Goal: Book appointment/travel/reservation

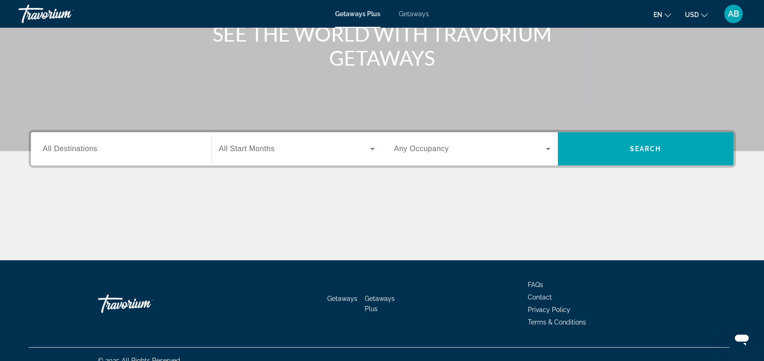
scroll to position [118, 0]
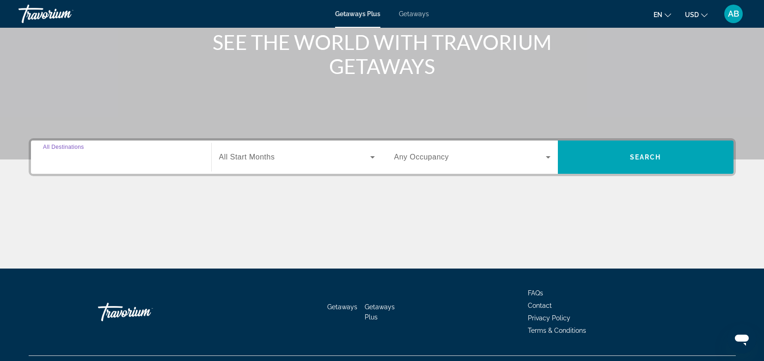
click at [179, 158] on input "Destination All Destinations" at bounding box center [121, 157] width 156 height 11
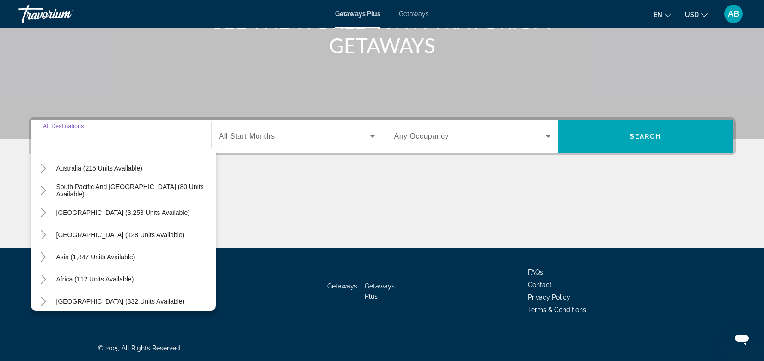
scroll to position [150, 0]
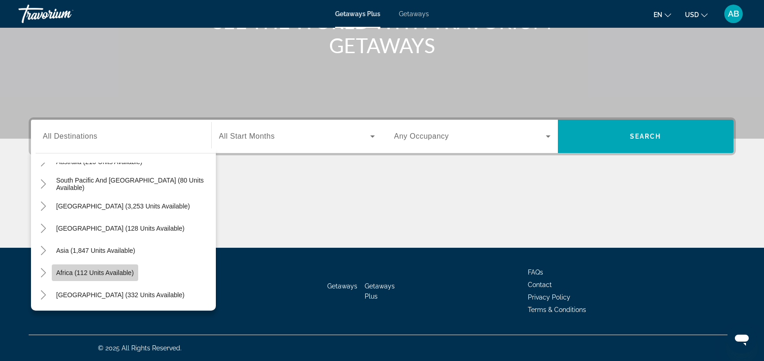
click at [123, 269] on span "Africa (112 units available)" at bounding box center [95, 272] width 78 height 7
type input "**********"
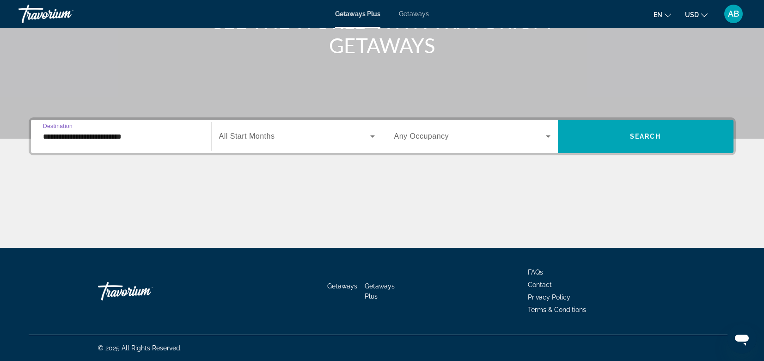
click at [336, 134] on span "Search widget" at bounding box center [294, 136] width 151 height 11
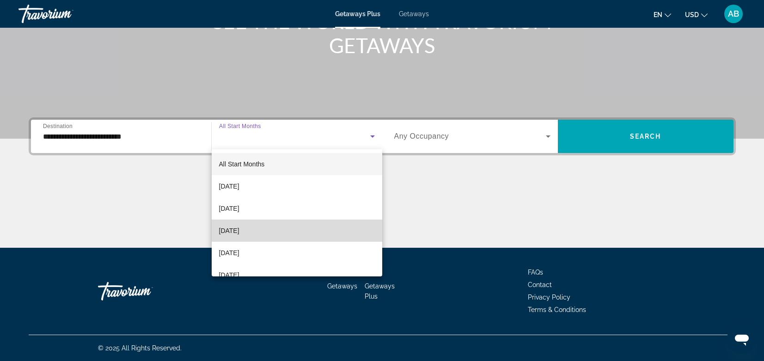
click at [306, 230] on mat-option "[DATE]" at bounding box center [297, 230] width 170 height 22
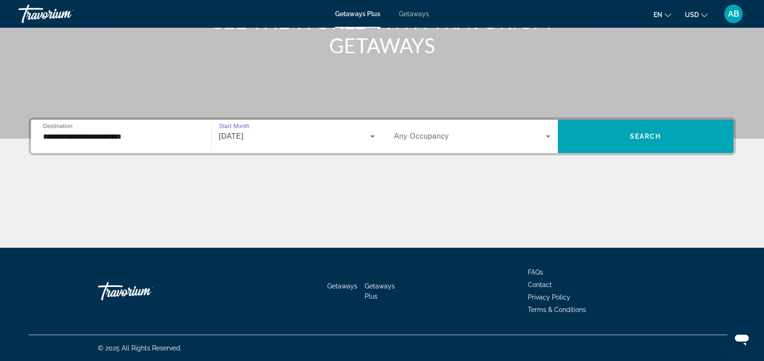
click at [500, 149] on div "Occupancy Any Occupancy" at bounding box center [472, 136] width 171 height 33
click at [509, 141] on span "Search widget" at bounding box center [470, 136] width 152 height 11
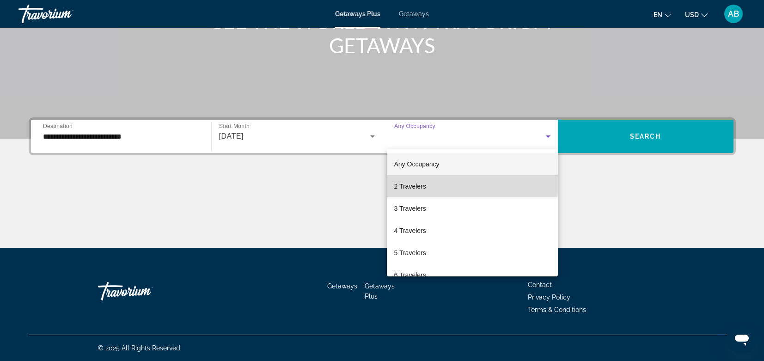
click at [431, 183] on mat-option "2 Travelers" at bounding box center [472, 186] width 171 height 22
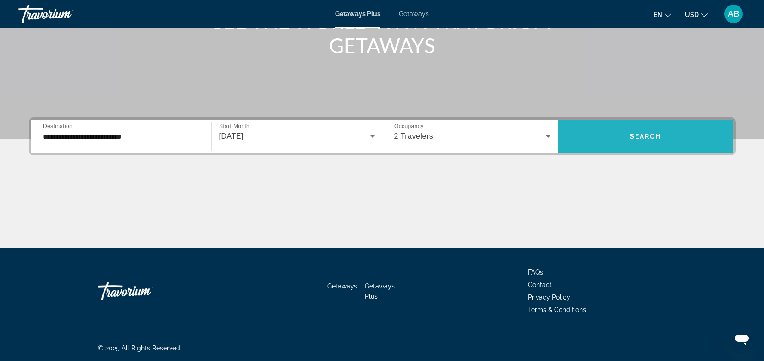
click at [624, 143] on span "Search widget" at bounding box center [646, 136] width 176 height 22
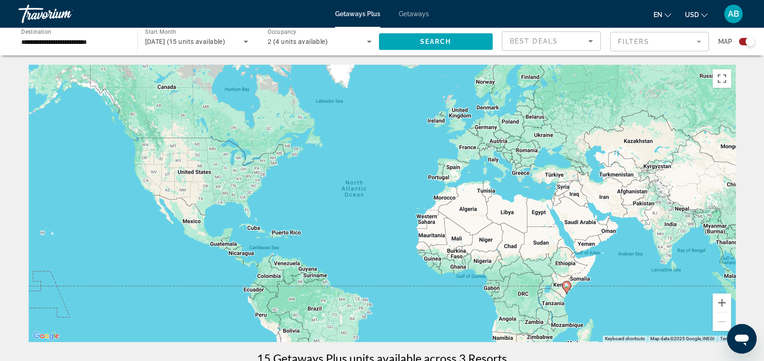
click at [566, 284] on image "Main content" at bounding box center [567, 286] width 6 height 6
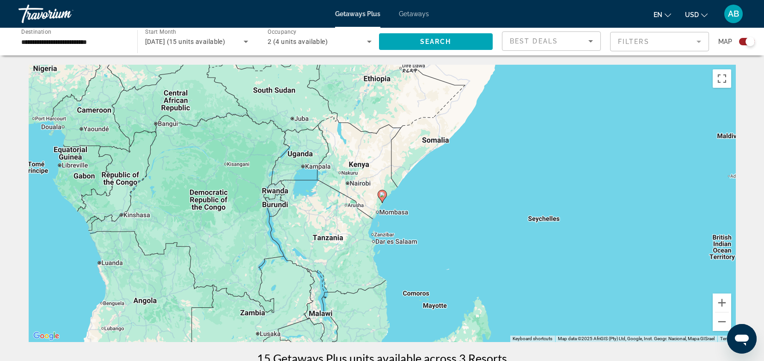
click at [383, 193] on image "Main content" at bounding box center [382, 195] width 6 height 6
type input "**********"
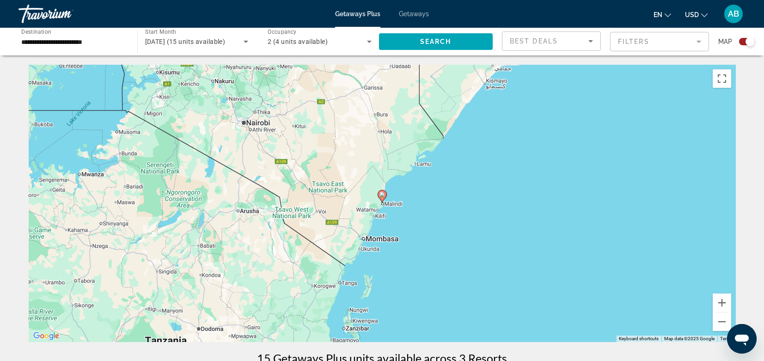
click at [384, 193] on image "Main content" at bounding box center [382, 195] width 6 height 6
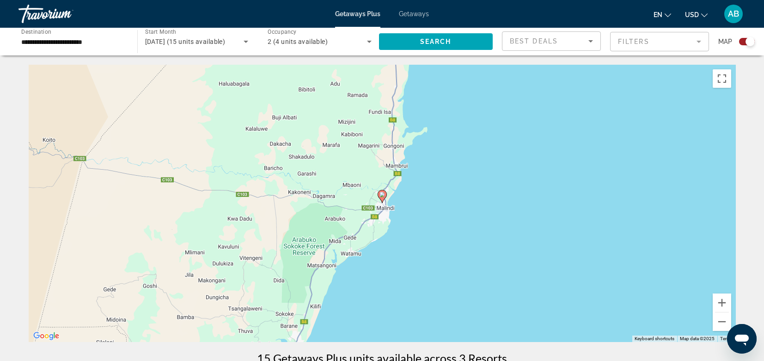
click at [407, 190] on div "To navigate, press the arrow keys. To activate drag with keyboard, press Alt + …" at bounding box center [382, 203] width 707 height 277
